Goal: Navigation & Orientation: Find specific page/section

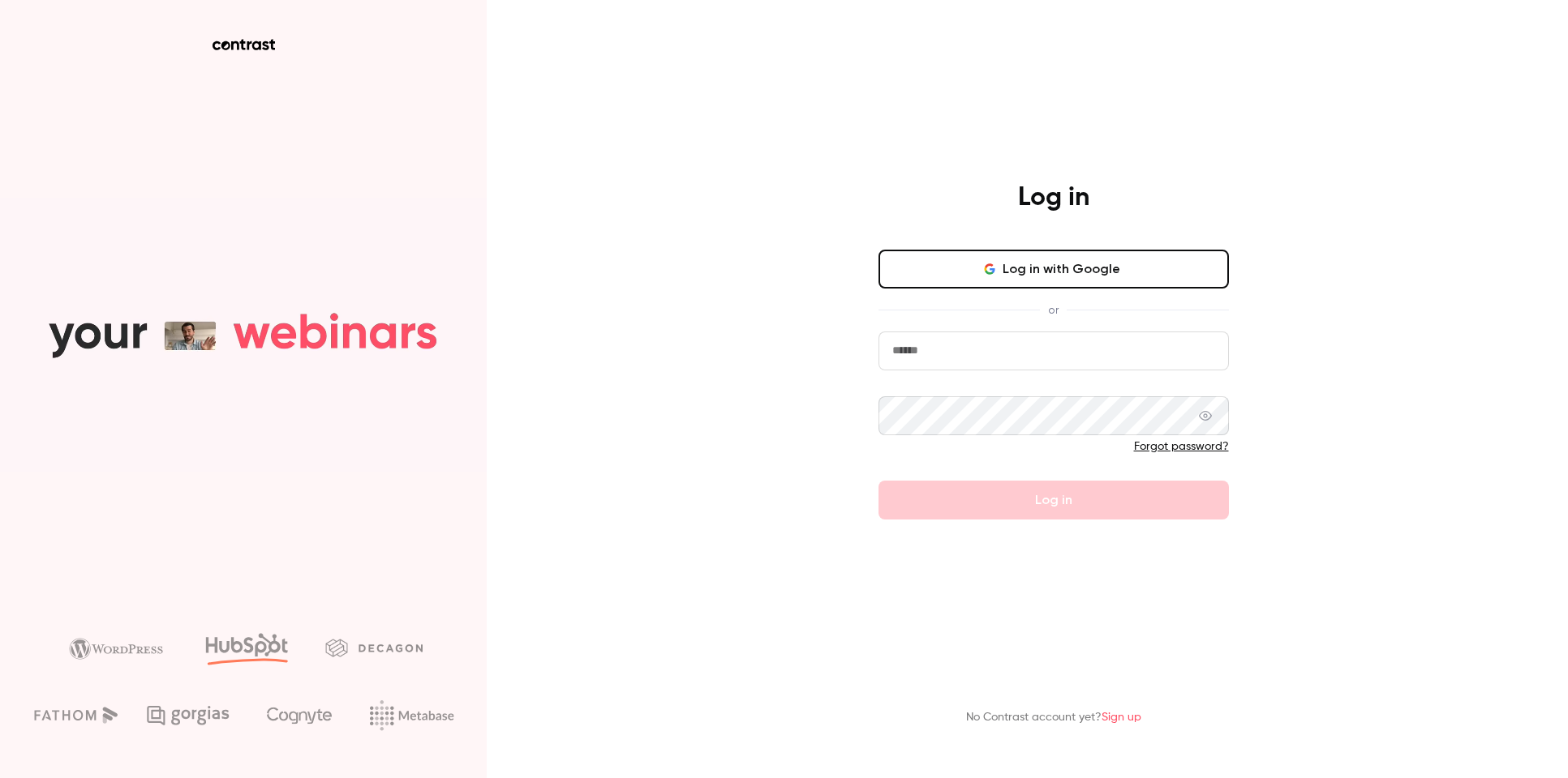
click at [1026, 273] on button "Log in with Google" at bounding box center [1053, 268] width 350 height 39
